Goal: Information Seeking & Learning: Learn about a topic

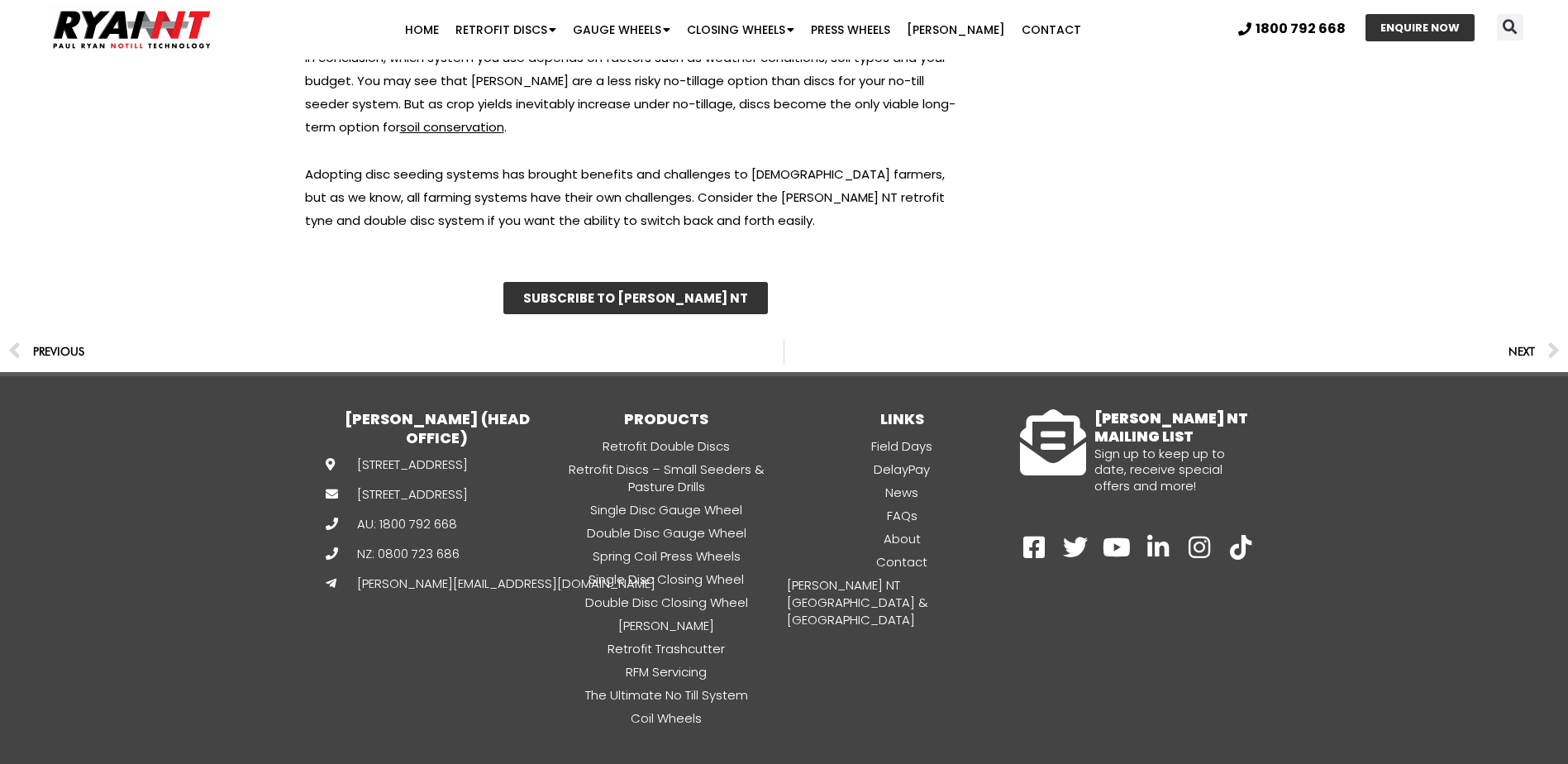
scroll to position [5171, 0]
